Goal: Navigation & Orientation: Find specific page/section

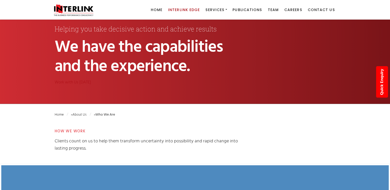
scroll to position [4, 0]
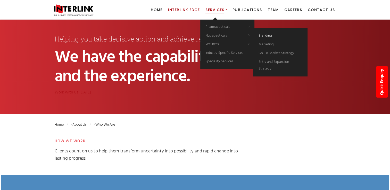
click at [264, 35] on span "Branding" at bounding box center [264, 36] width 13 height 6
